Goal: Manage account settings

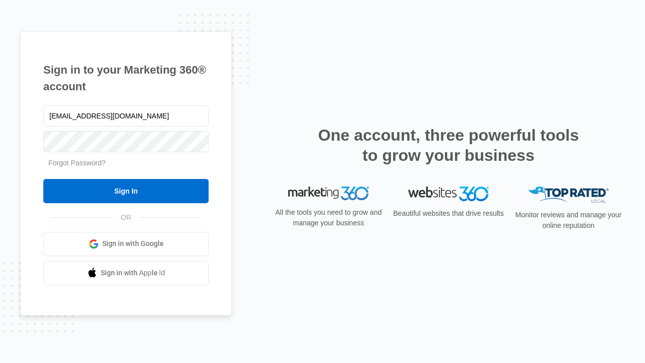
type input "[EMAIL_ADDRESS][DOMAIN_NAME]"
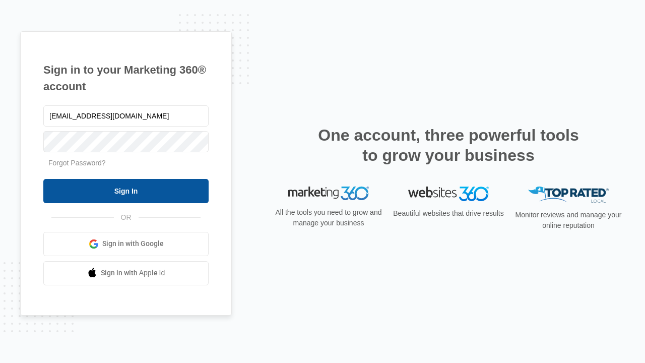
click at [126, 190] on input "Sign In" at bounding box center [125, 191] width 165 height 24
